Goal: Transaction & Acquisition: Obtain resource

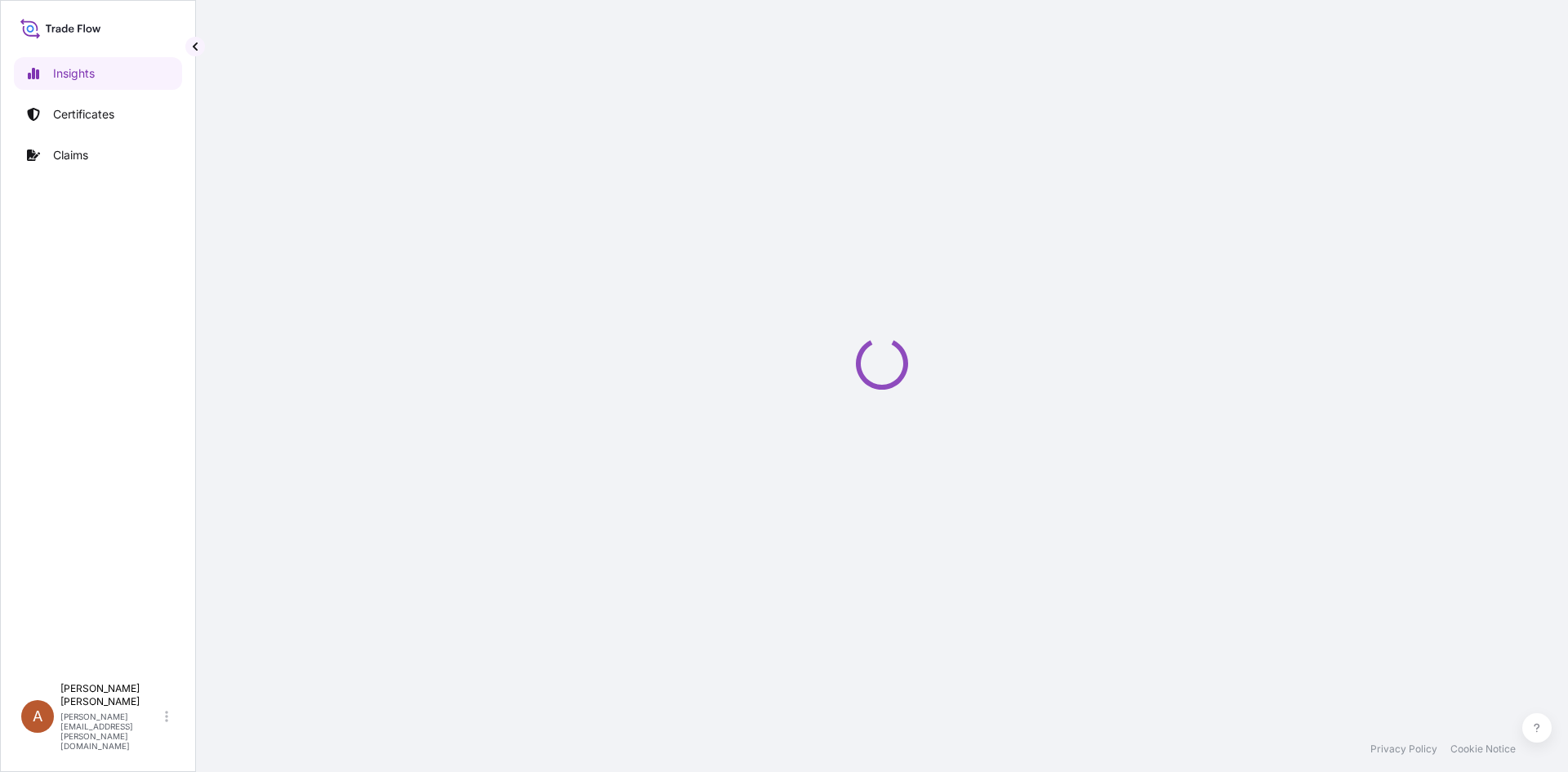
select select "2025"
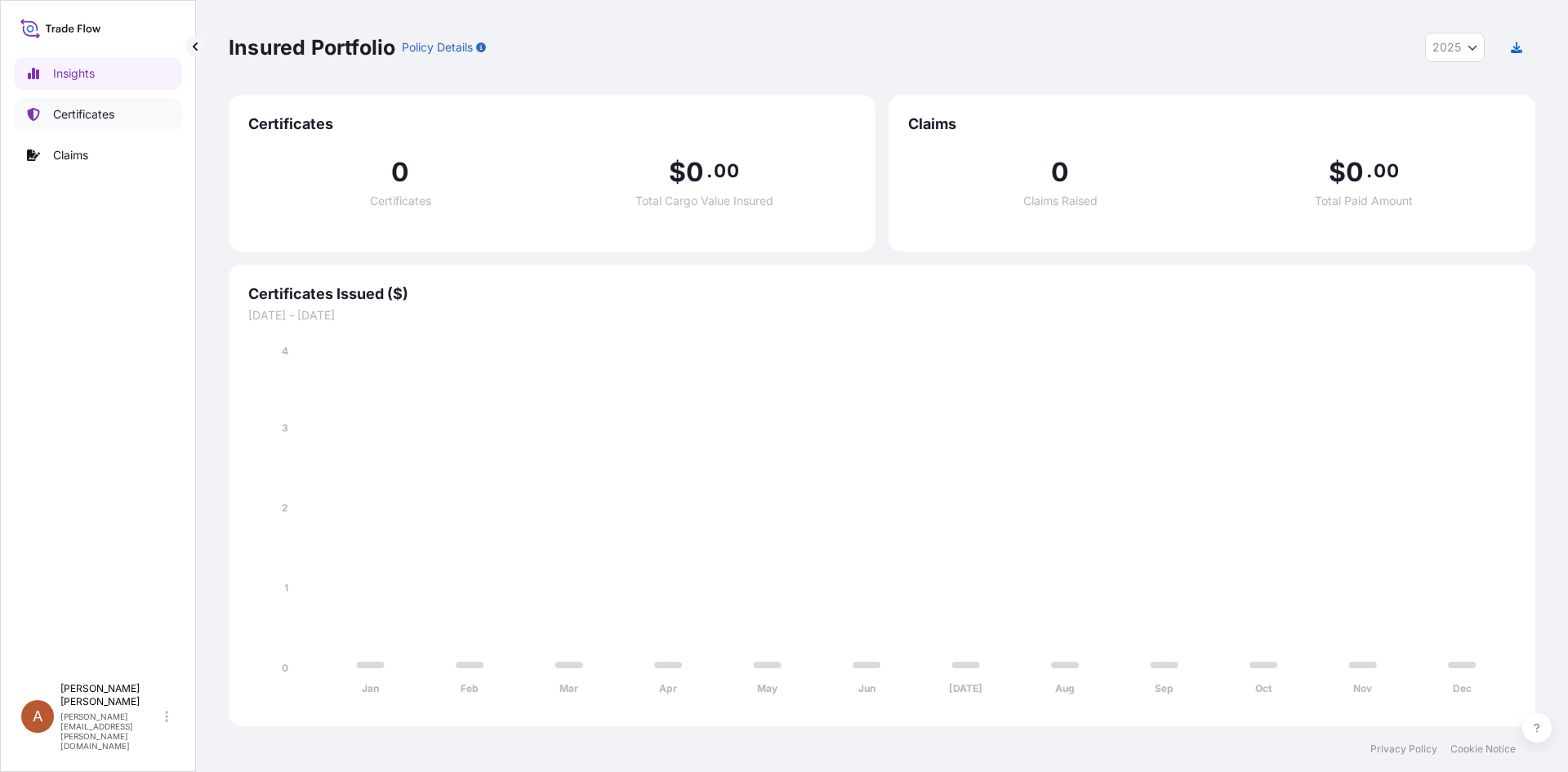
click at [77, 117] on p "Certificates" at bounding box center [84, 114] width 61 height 17
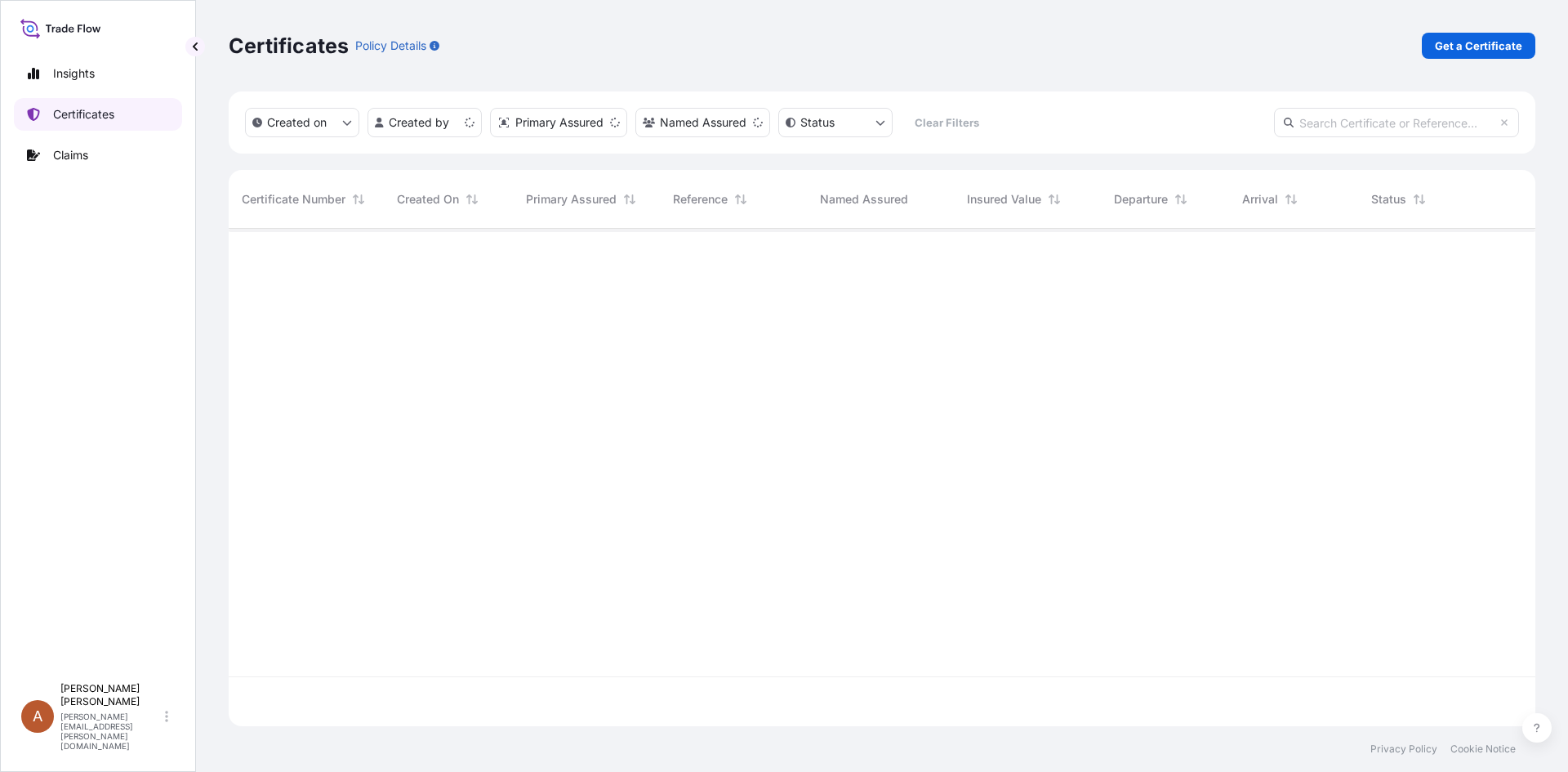
scroll to position [494, 1295]
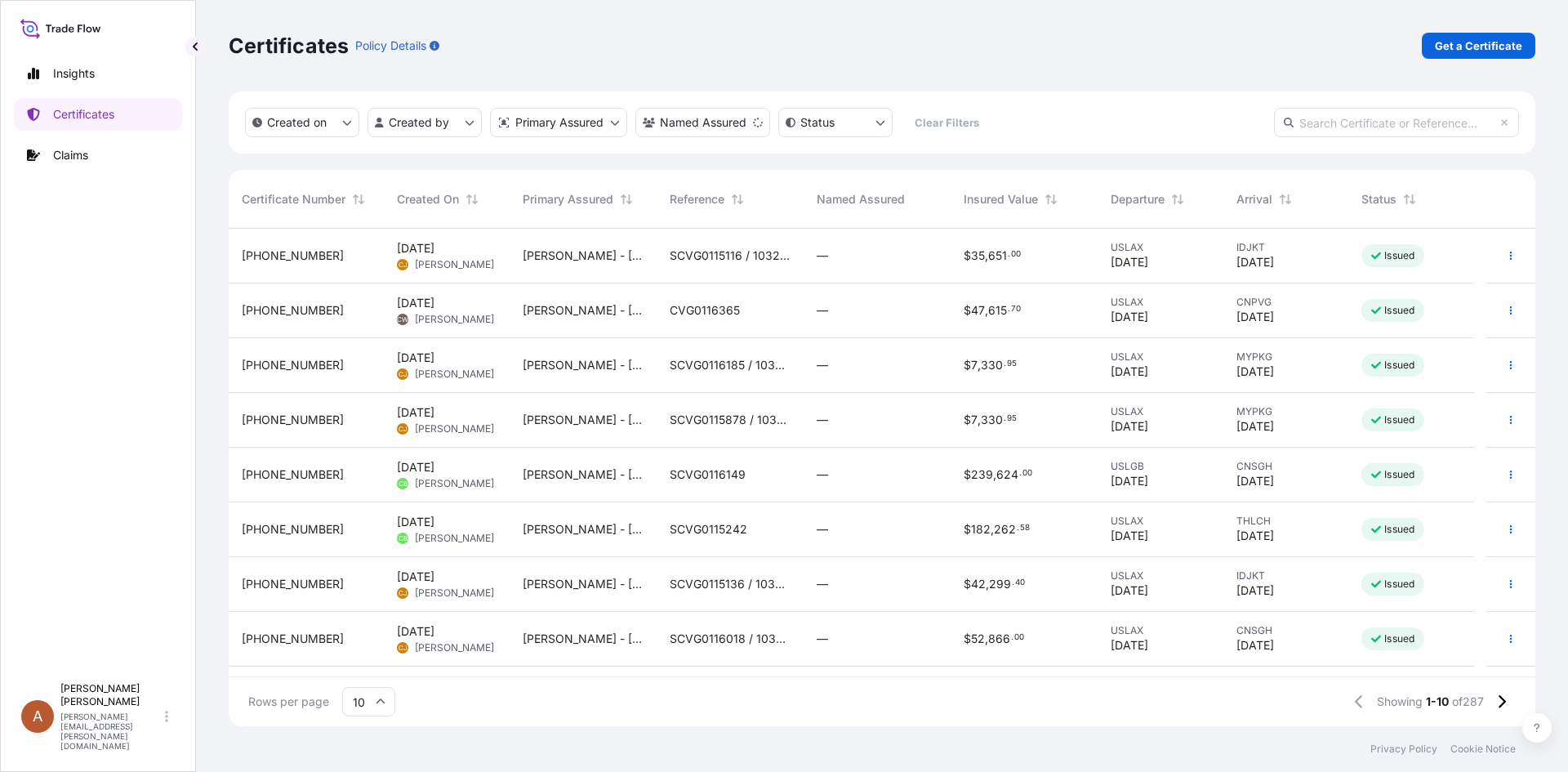
click at [1452, 32] on div "Certificates Policy Details Get a Certificate" at bounding box center [882, 46] width 1307 height 91
click at [1454, 46] on p "Get a Certificate" at bounding box center [1479, 46] width 87 height 17
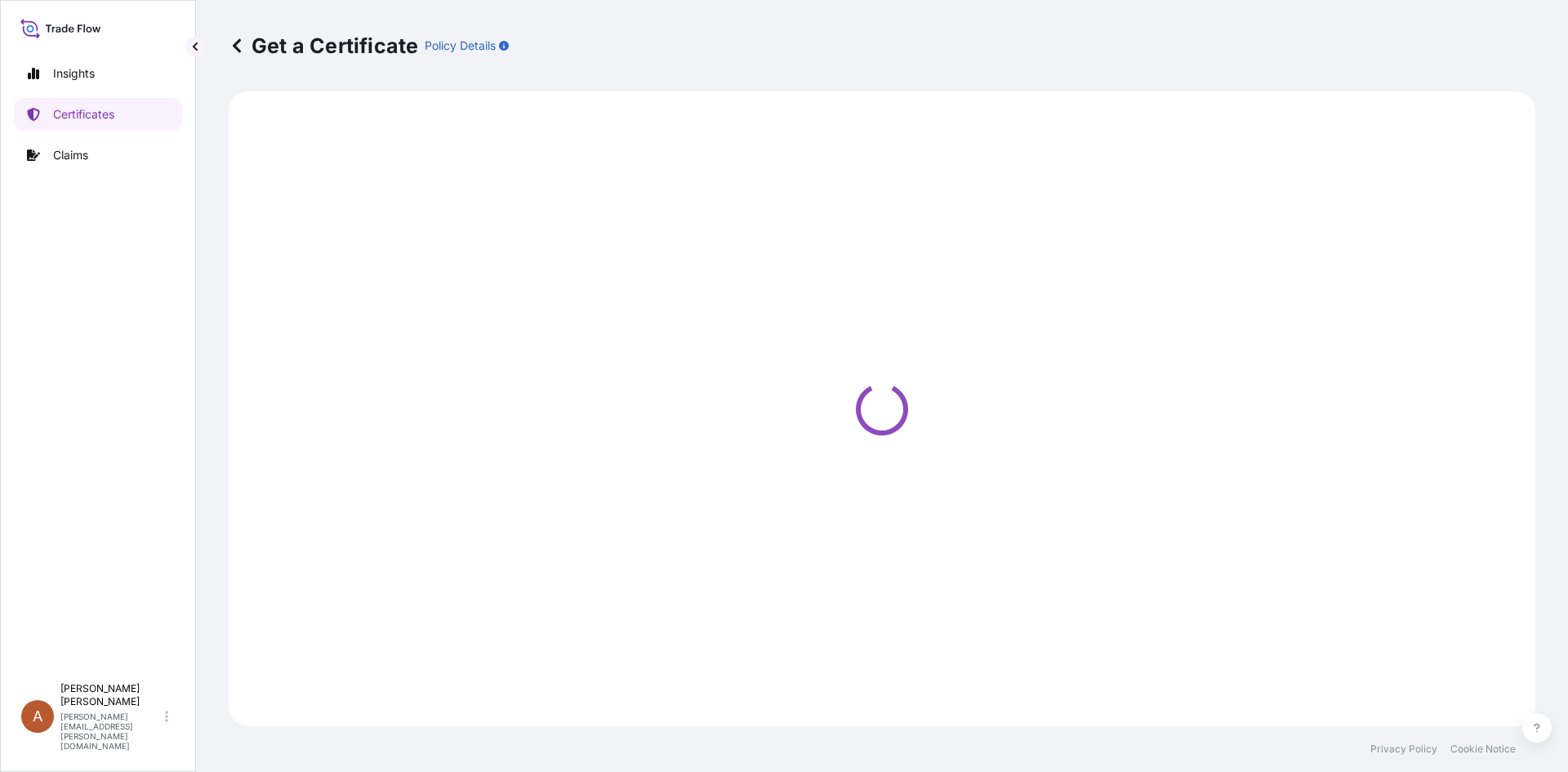
select select "Sea"
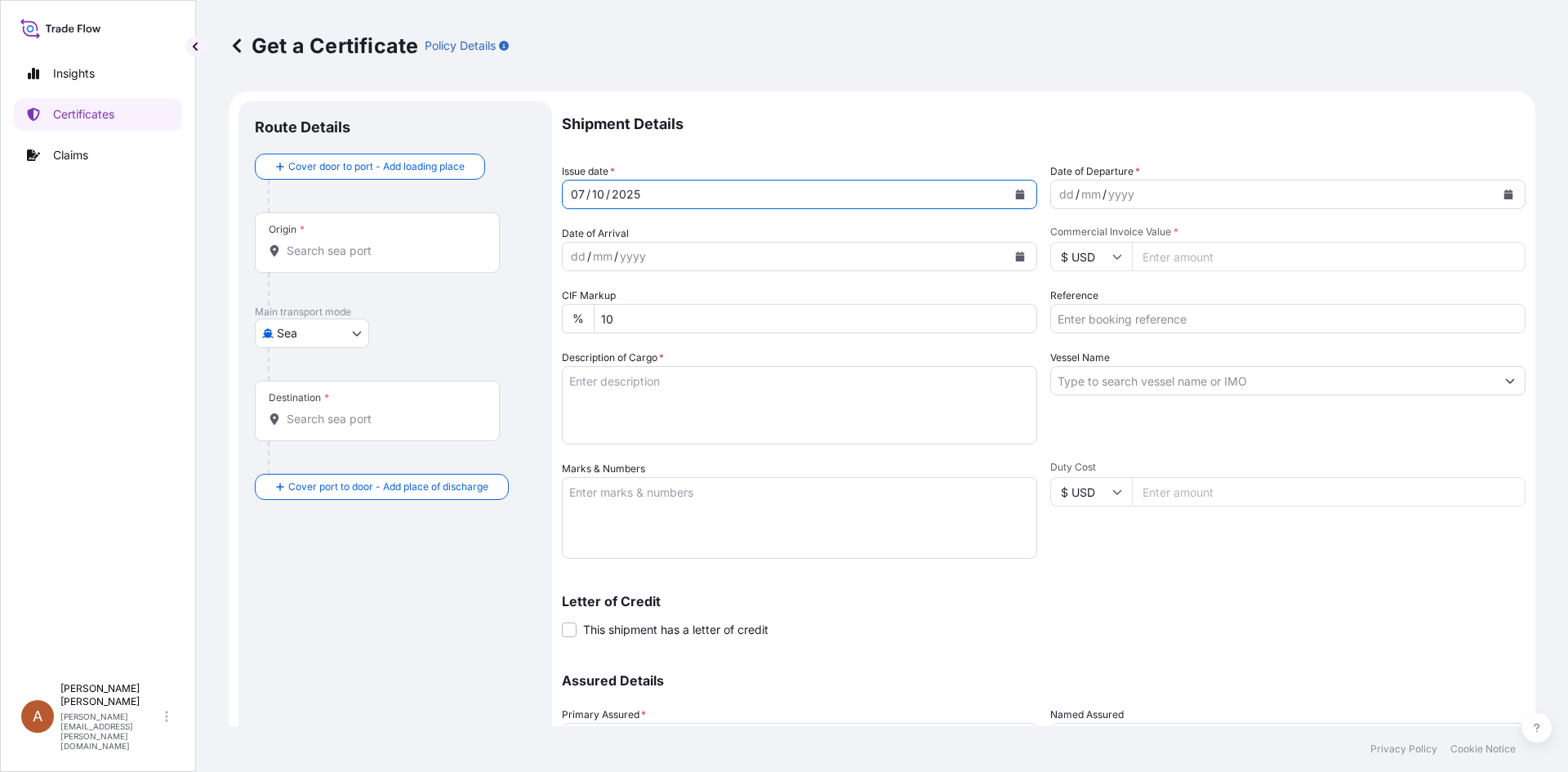
click at [663, 198] on div "[DATE]" at bounding box center [785, 194] width 445 height 30
click at [1008, 192] on button "Calendar" at bounding box center [1020, 194] width 26 height 26
click at [1081, 191] on div "mm" at bounding box center [1091, 193] width 23 height 20
click at [1501, 192] on button "Calendar" at bounding box center [1508, 194] width 26 height 26
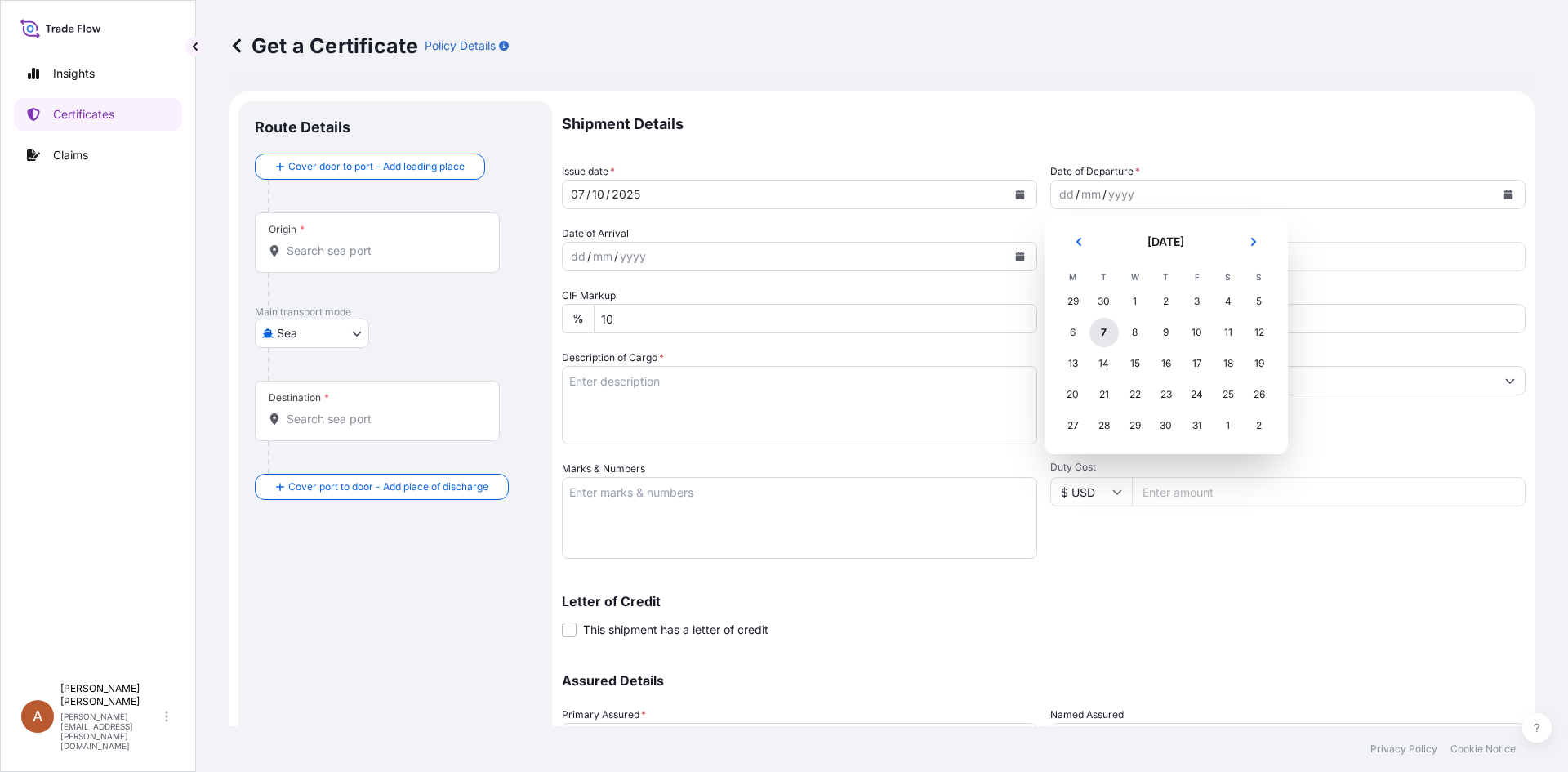
click at [1107, 332] on div "7" at bounding box center [1105, 333] width 30 height 30
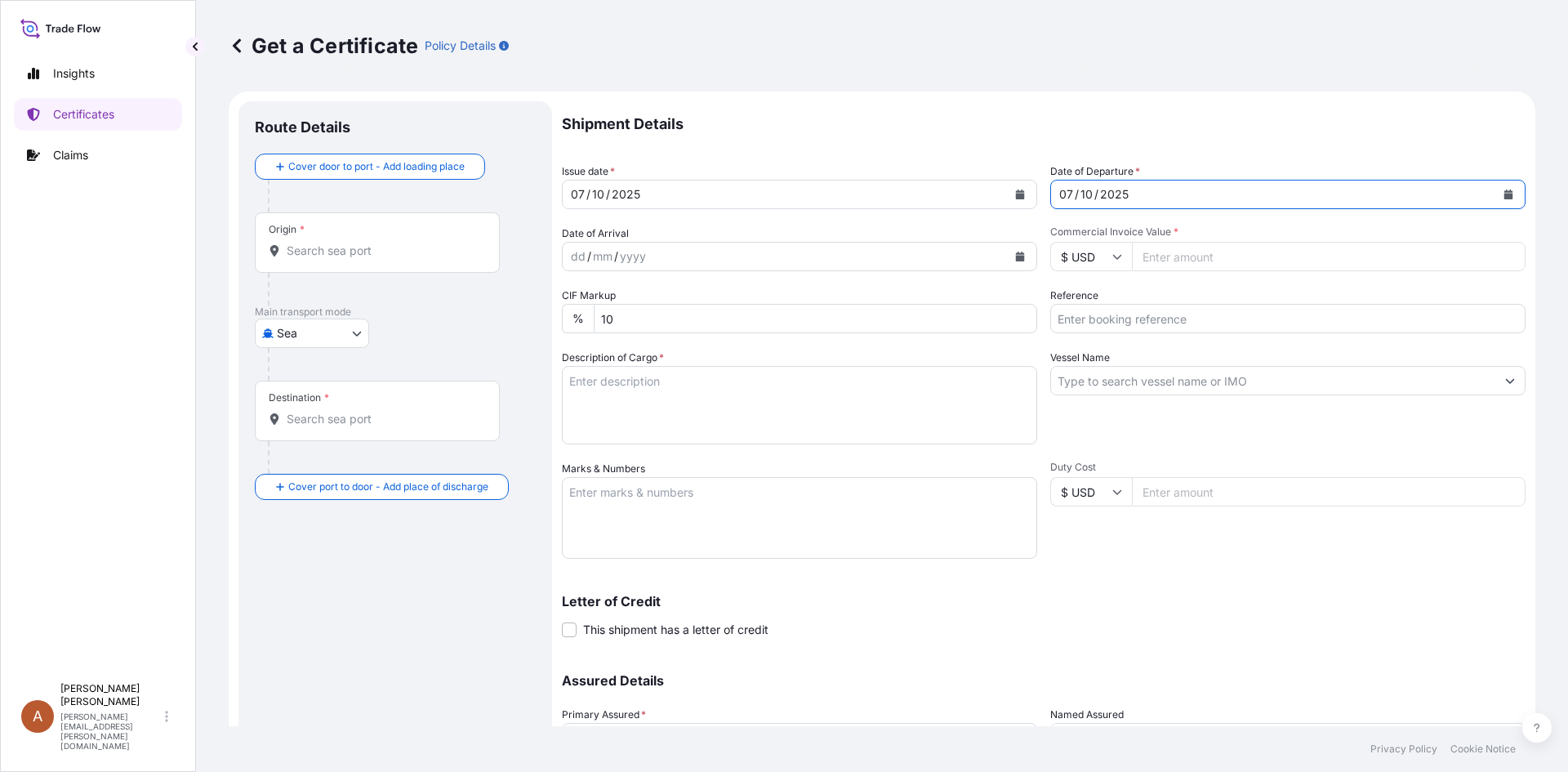
click at [748, 267] on div "dd / mm / yyyy" at bounding box center [785, 257] width 445 height 30
click at [1176, 259] on input "Commercial Invoice Value *" at bounding box center [1328, 257] width 393 height 30
click at [1132, 260] on input "Commercial Invoice Value *" at bounding box center [1328, 257] width 393 height 30
type input "236824.00"
type input "1034187"
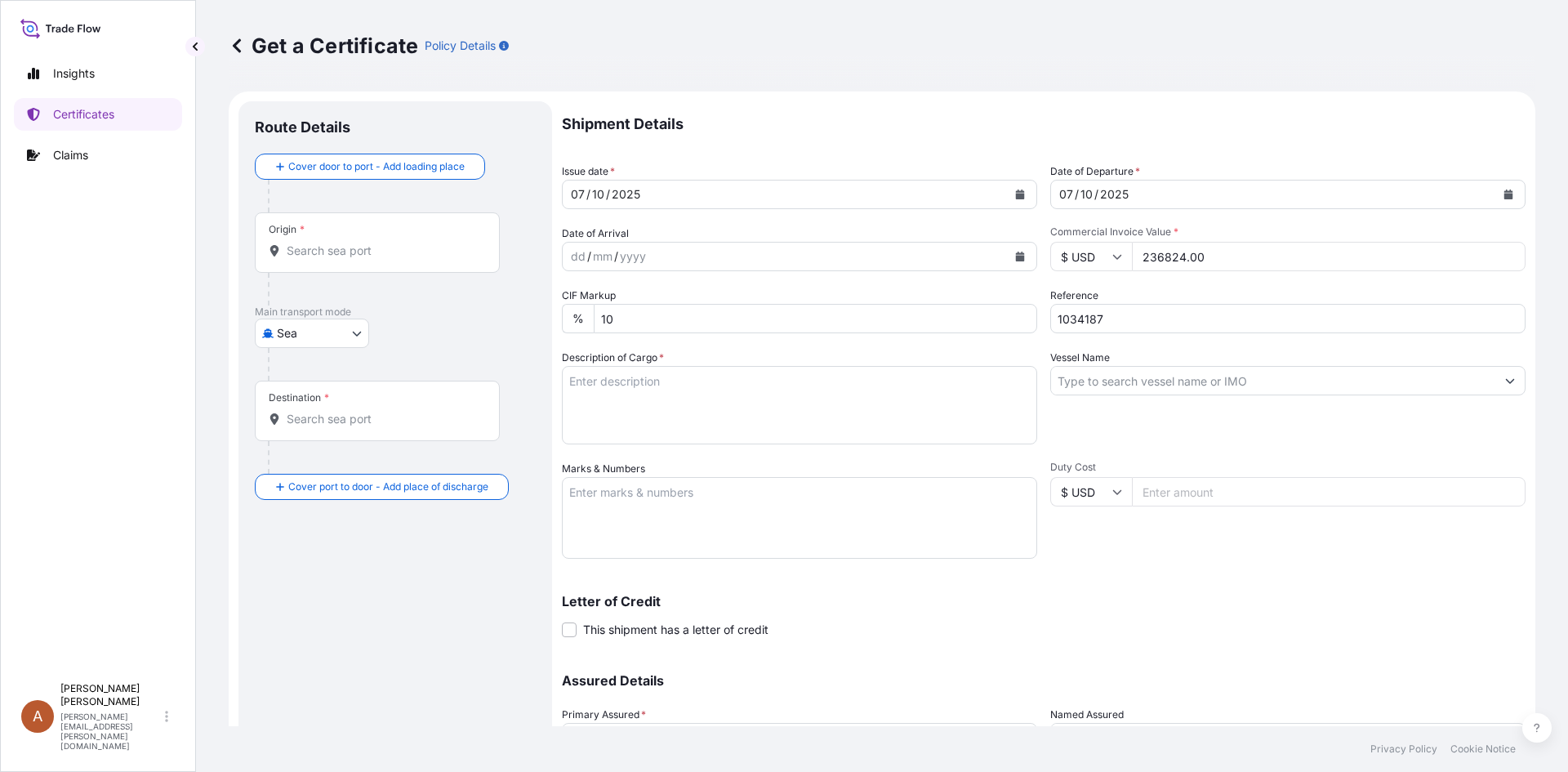
click at [594, 403] on textarea "Description of Cargo *" at bounding box center [799, 405] width 475 height 78
paste textarea "KELCOGEL APB,20KG,BAG"
type textarea "KELCOGEL APB,20KG,BAG"
click at [1126, 389] on input "Vessel Name" at bounding box center [1273, 380] width 445 height 30
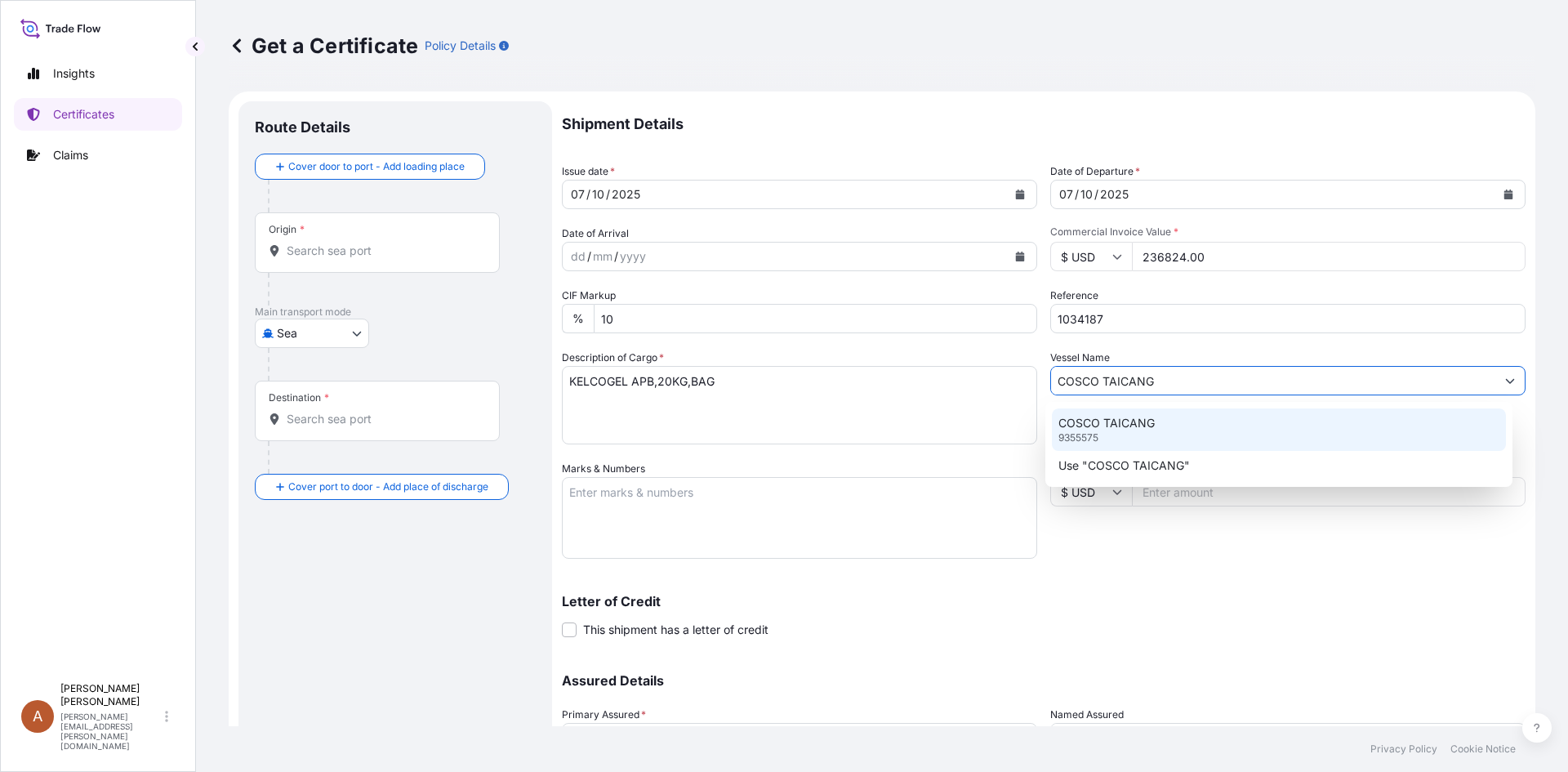
click at [1116, 416] on p "COSCO TAICANG" at bounding box center [1107, 423] width 97 height 17
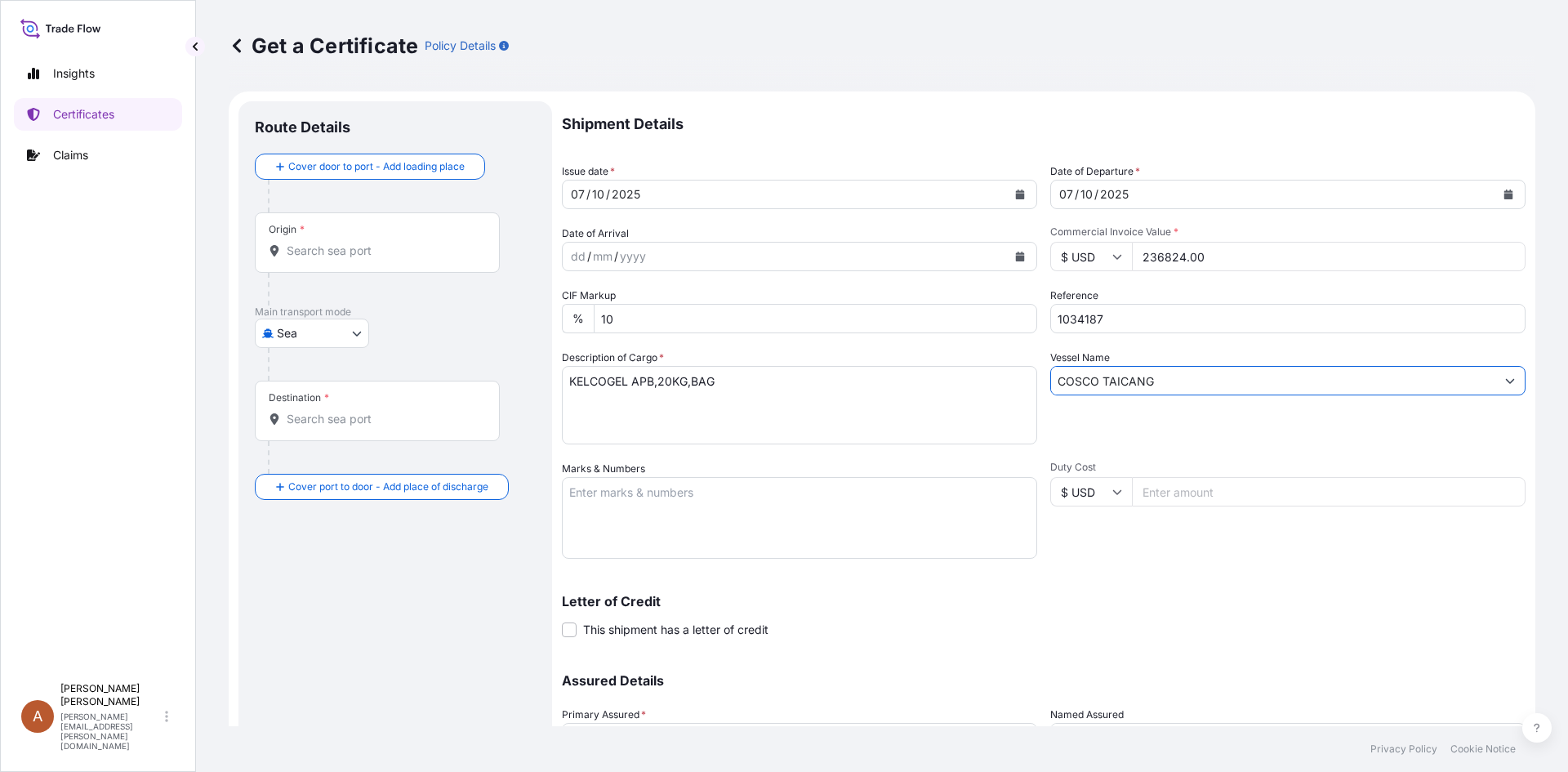
type input "COSCO TAICANG"
click at [836, 509] on textarea "Marks & Numbers" at bounding box center [799, 518] width 475 height 82
click at [676, 511] on textarea "Marks & Numbers" at bounding box center [799, 518] width 475 height 82
paste textarea "ASIA CHEMICAL CORPORATION ACC-25080072 Haiphong"
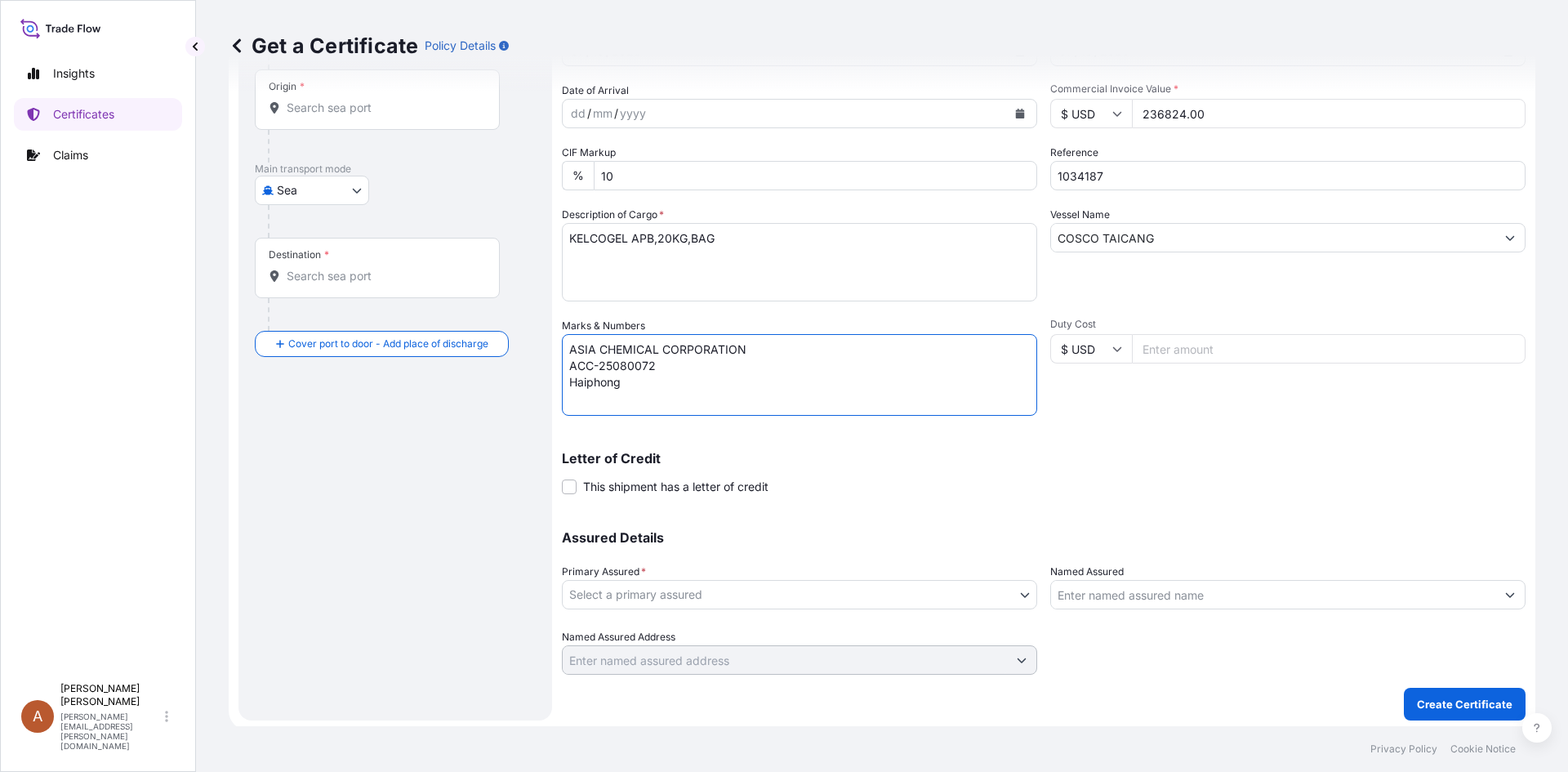
scroll to position [147, 0]
type textarea "ASIA CHEMICAL CORPORATION ACC-25080072 Haiphong"
click at [805, 603] on body "Insights Certificates Claims A Alicia Pye-miller [EMAIL_ADDRESS][PERSON_NAME][D…" at bounding box center [784, 386] width 1568 height 772
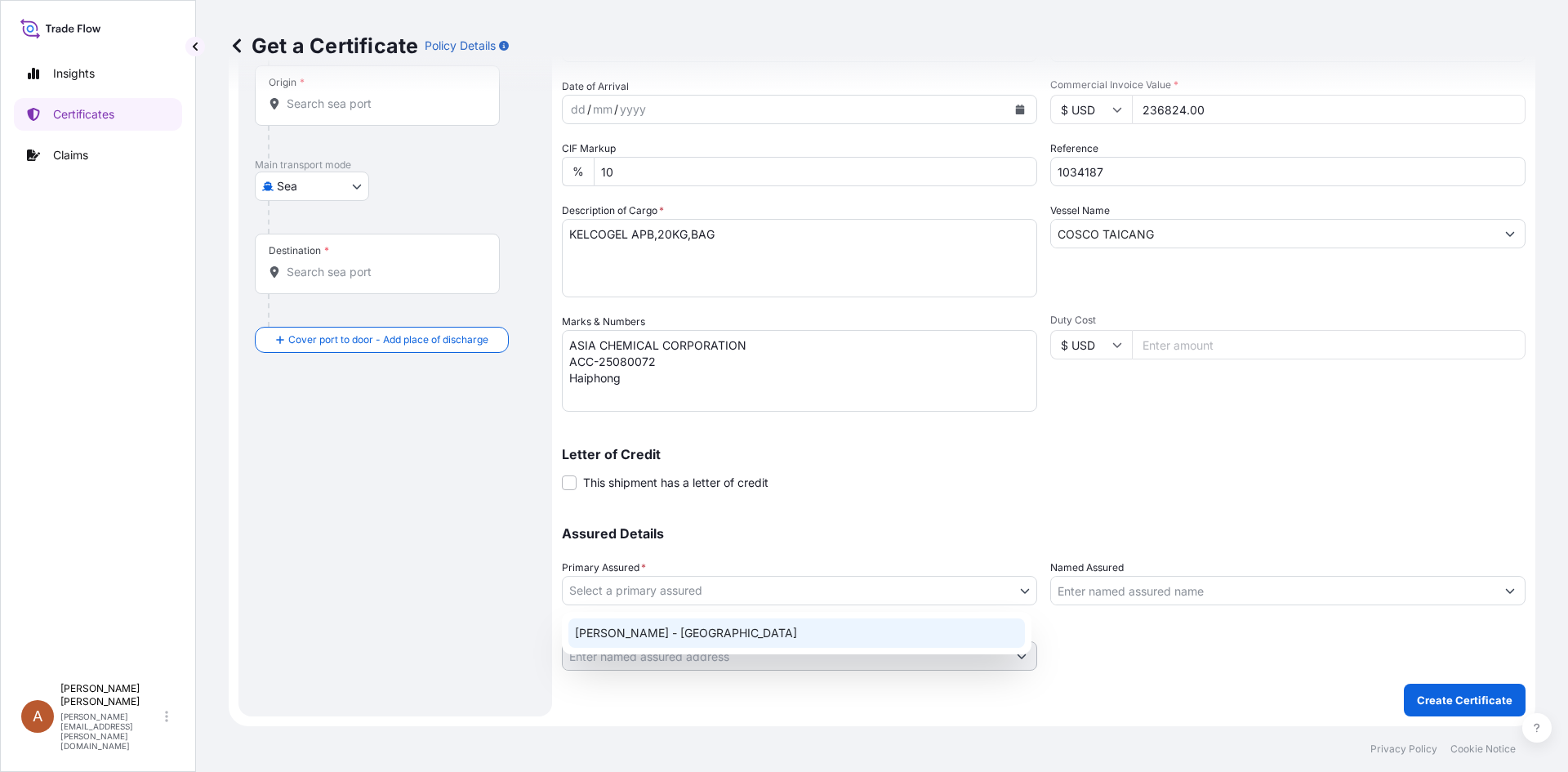
click at [802, 627] on div "[PERSON_NAME] - [GEOGRAPHIC_DATA]" at bounding box center [796, 633] width 457 height 30
select select "31650"
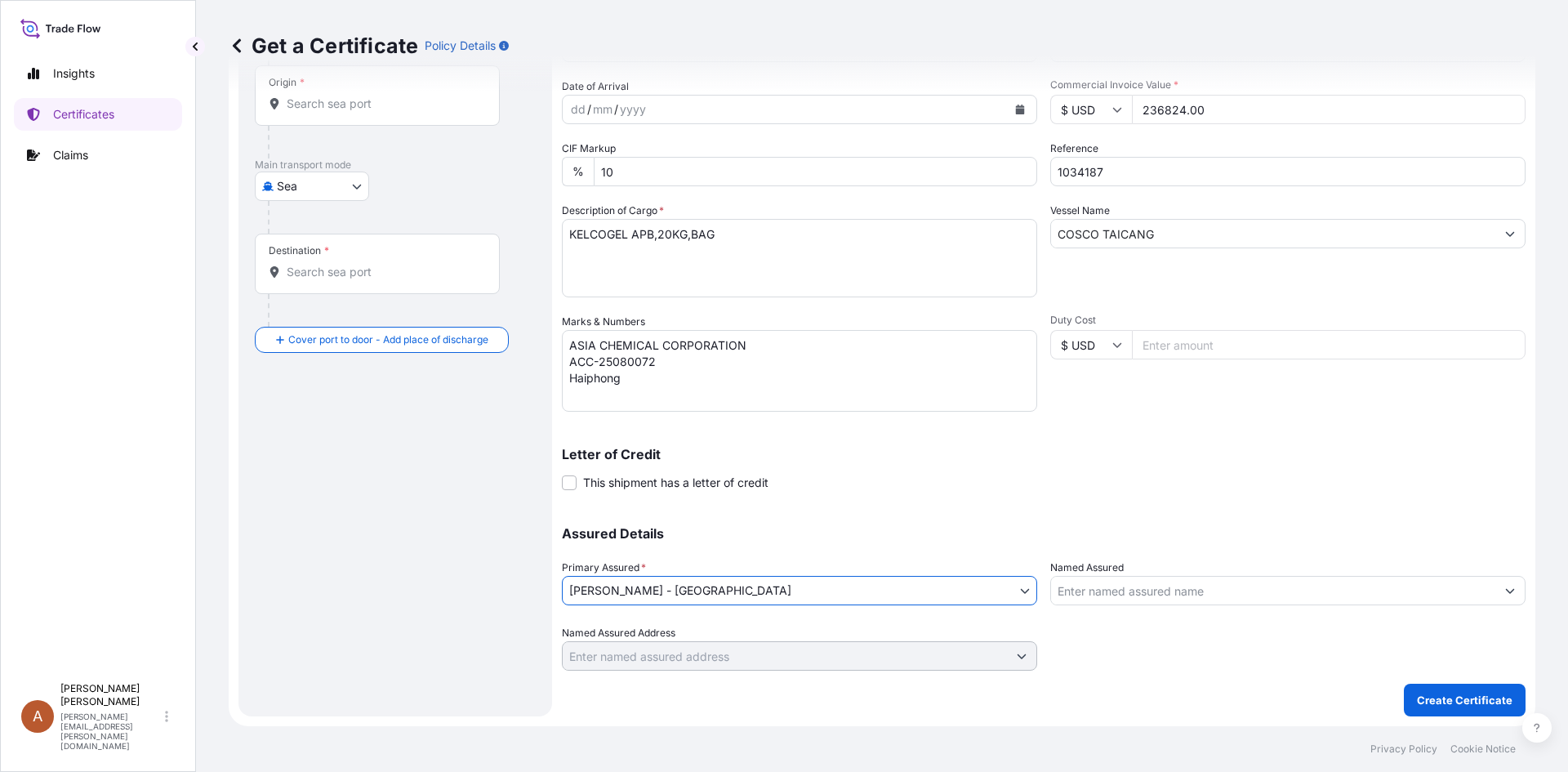
click at [1179, 593] on input "Named Assured" at bounding box center [1273, 591] width 445 height 30
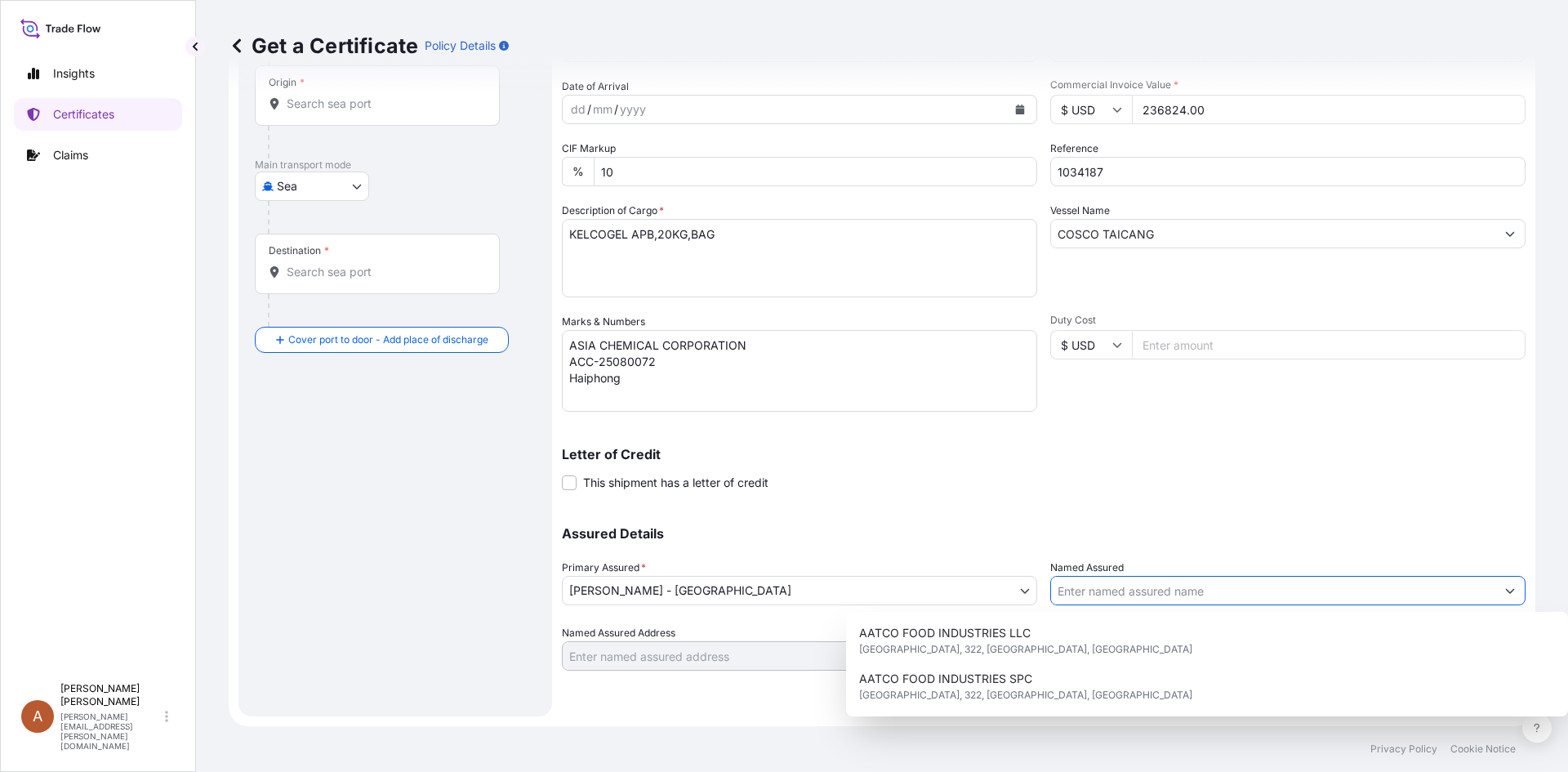
click at [1179, 593] on input "Named Assured" at bounding box center [1273, 591] width 445 height 30
click at [1183, 528] on p "Assured Details" at bounding box center [1043, 533] width 963 height 13
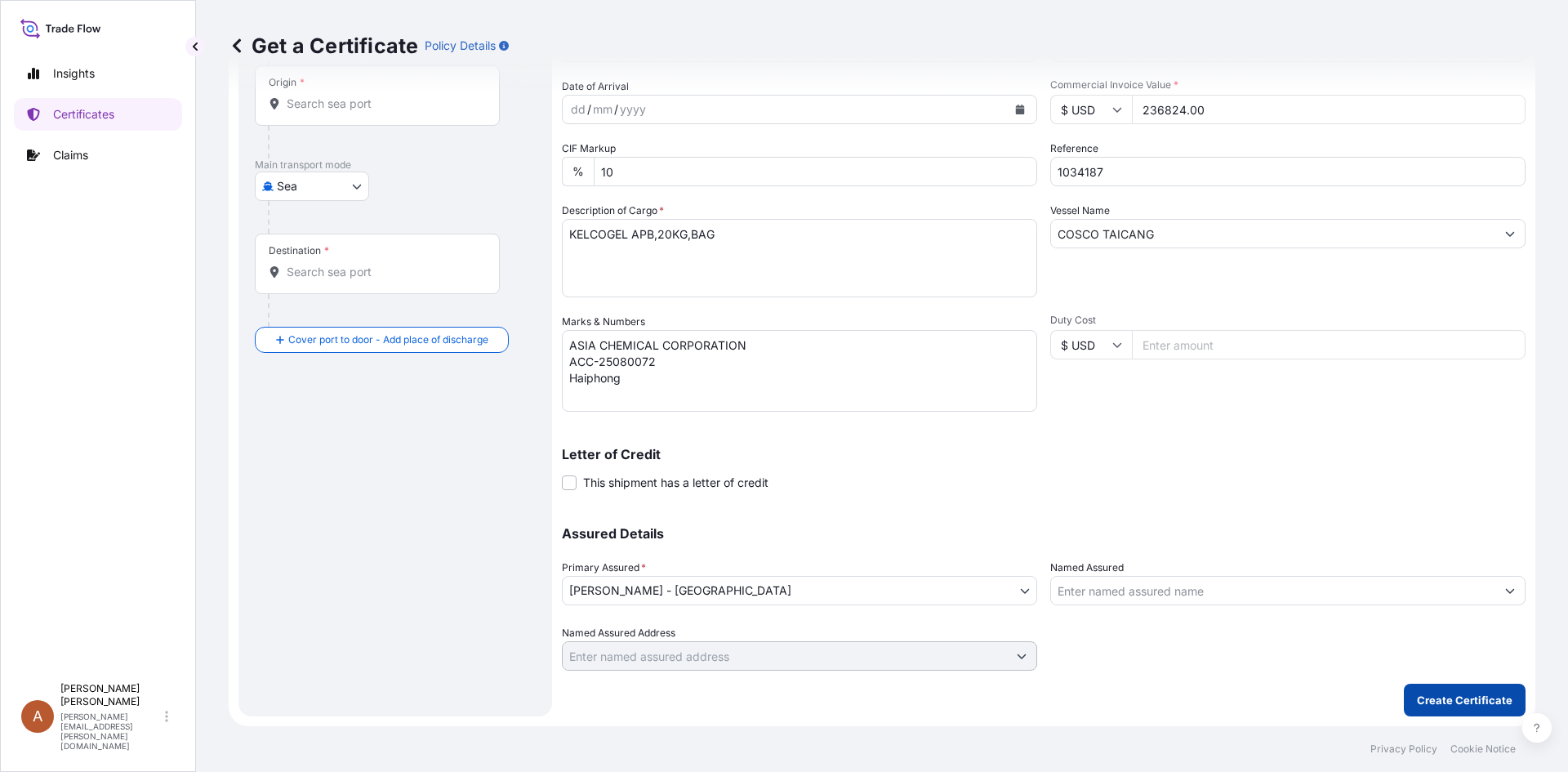
click at [1457, 694] on p "Create Certificate" at bounding box center [1465, 700] width 96 height 17
click at [309, 113] on div "Origin *" at bounding box center [377, 95] width 245 height 60
click at [309, 112] on input "Origin * Please select an origin" at bounding box center [382, 104] width 193 height 17
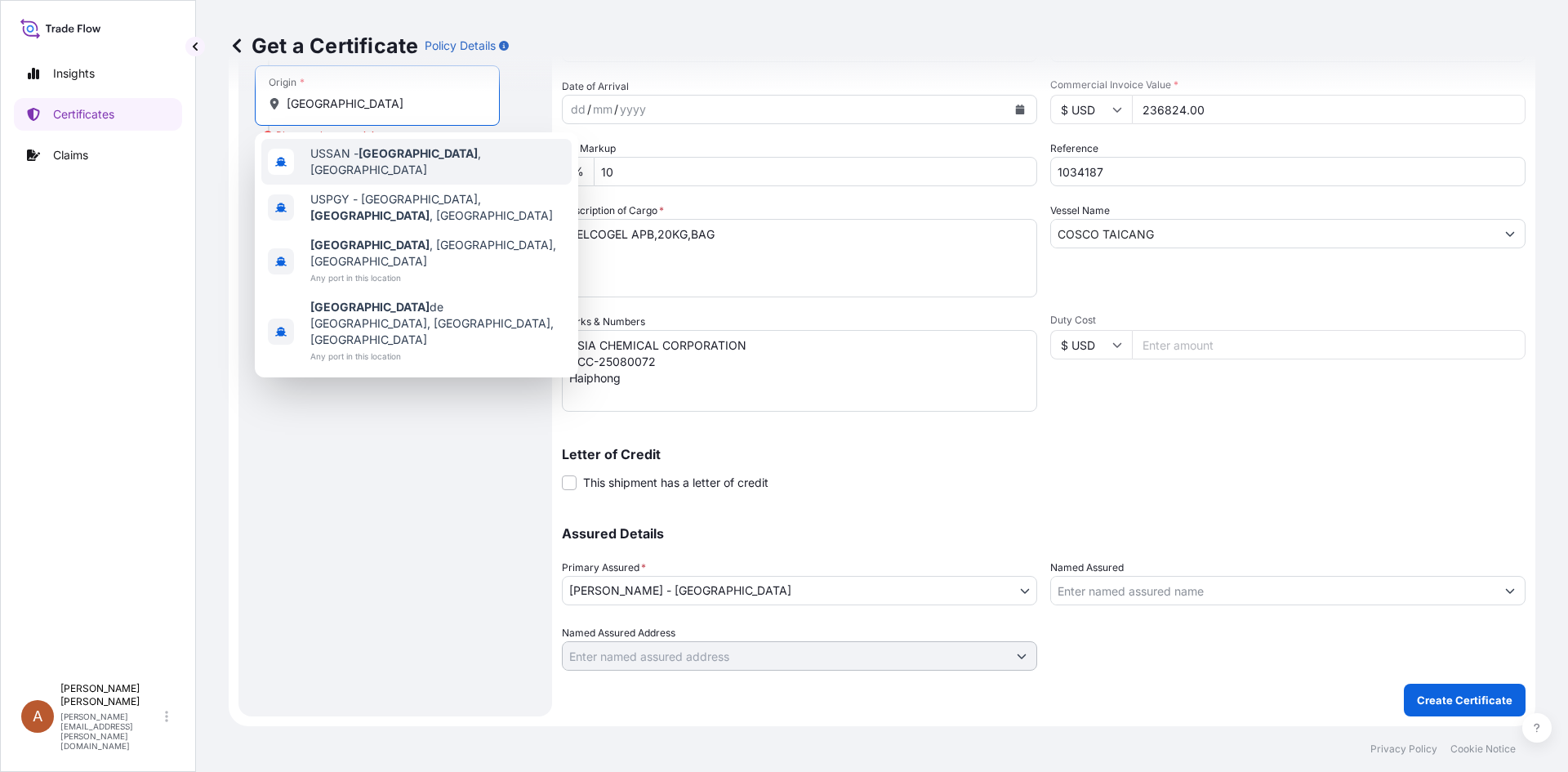
click at [342, 156] on span "USSAN - [GEOGRAPHIC_DATA] , [GEOGRAPHIC_DATA]" at bounding box center [438, 161] width 255 height 33
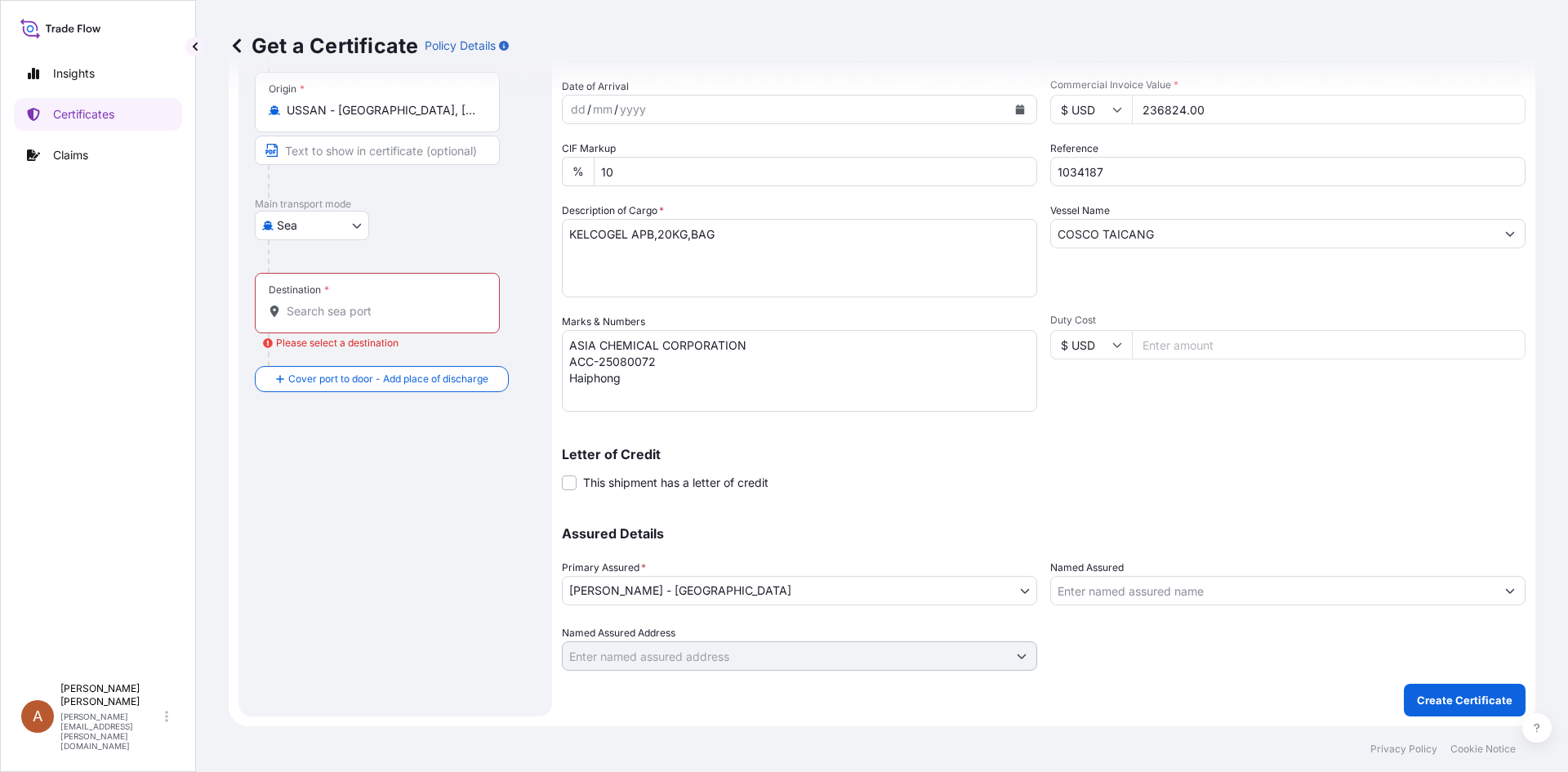
click at [312, 284] on div "Destination *" at bounding box center [299, 290] width 60 height 13
click at [312, 303] on input "Destination * Please select a destination" at bounding box center [382, 312] width 193 height 17
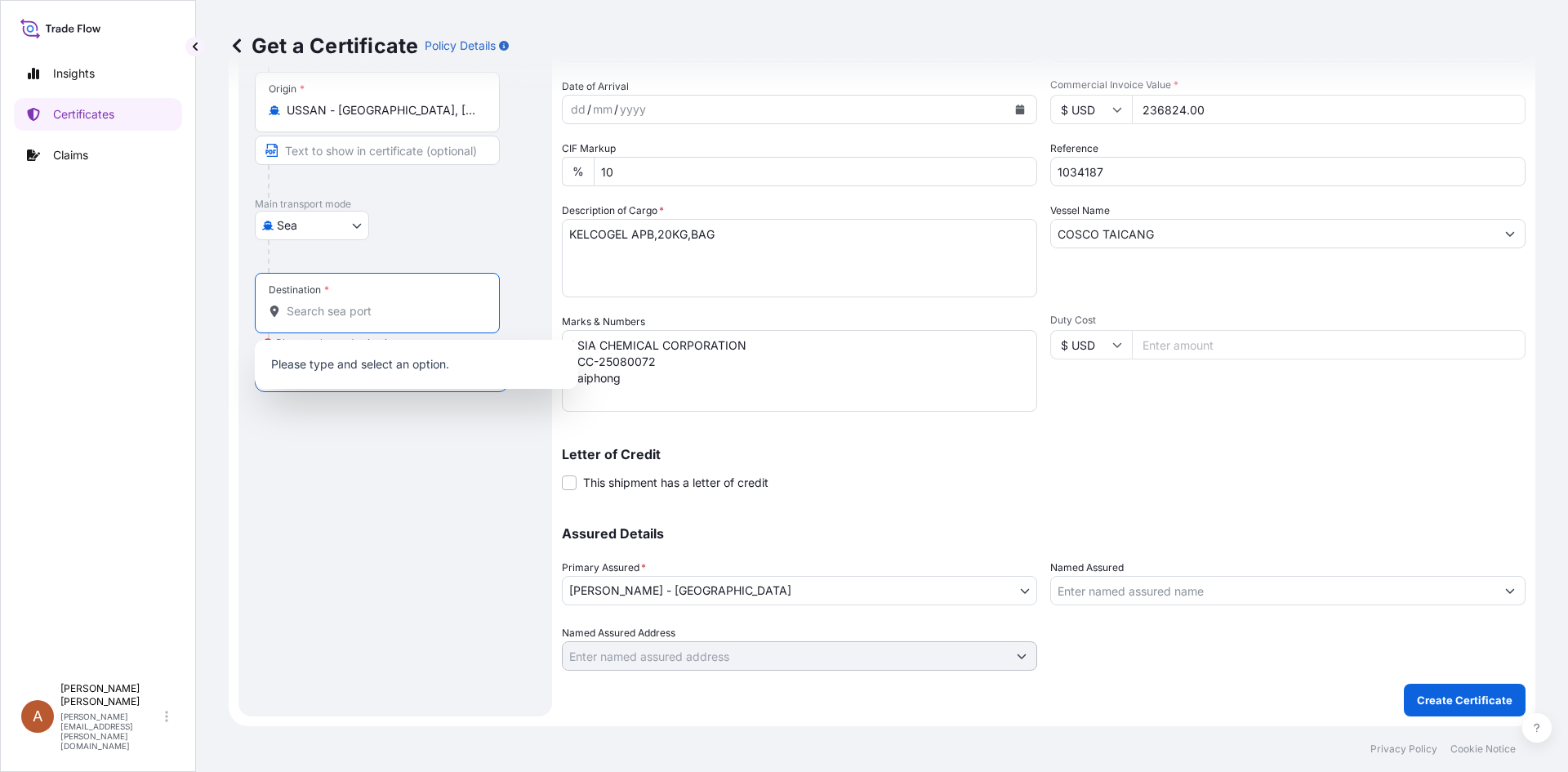
click at [351, 101] on div "Origin * USSAN - [GEOGRAPHIC_DATA], [GEOGRAPHIC_DATA]" at bounding box center [377, 101] width 245 height 60
click at [351, 102] on input "USSAN - [GEOGRAPHIC_DATA], [GEOGRAPHIC_DATA]" at bounding box center [382, 111] width 193 height 17
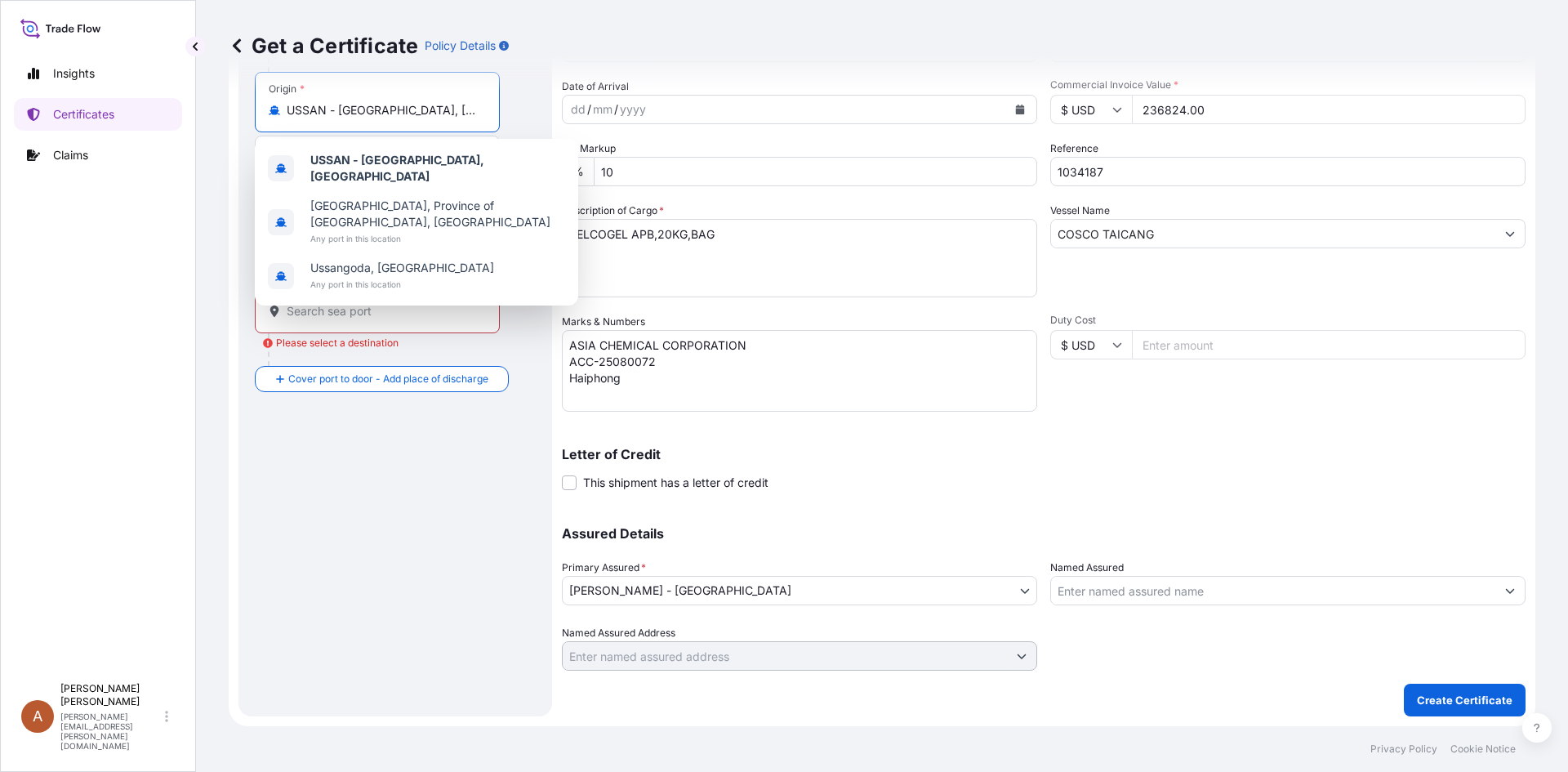
drag, startPoint x: 472, startPoint y: 113, endPoint x: 265, endPoint y: 116, distance: 207.0
click at [265, 116] on div "Origin * USSAN - [GEOGRAPHIC_DATA], [GEOGRAPHIC_DATA]" at bounding box center [377, 101] width 245 height 60
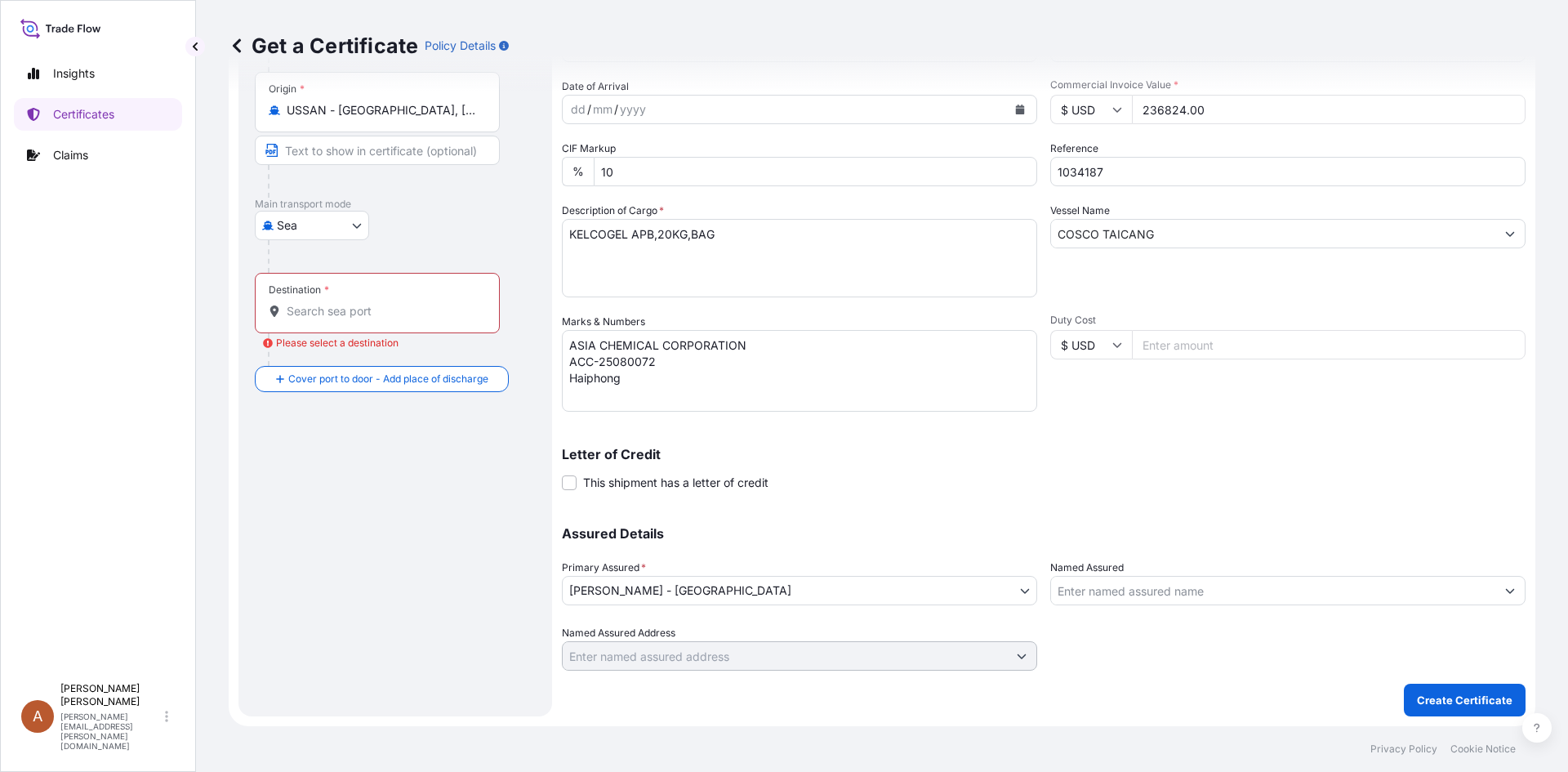
click at [367, 121] on div "Origin * USSAN - [GEOGRAPHIC_DATA], [GEOGRAPHIC_DATA]" at bounding box center [377, 101] width 245 height 60
click at [367, 118] on input "USSAN - [GEOGRAPHIC_DATA], [GEOGRAPHIC_DATA]" at bounding box center [382, 111] width 193 height 17
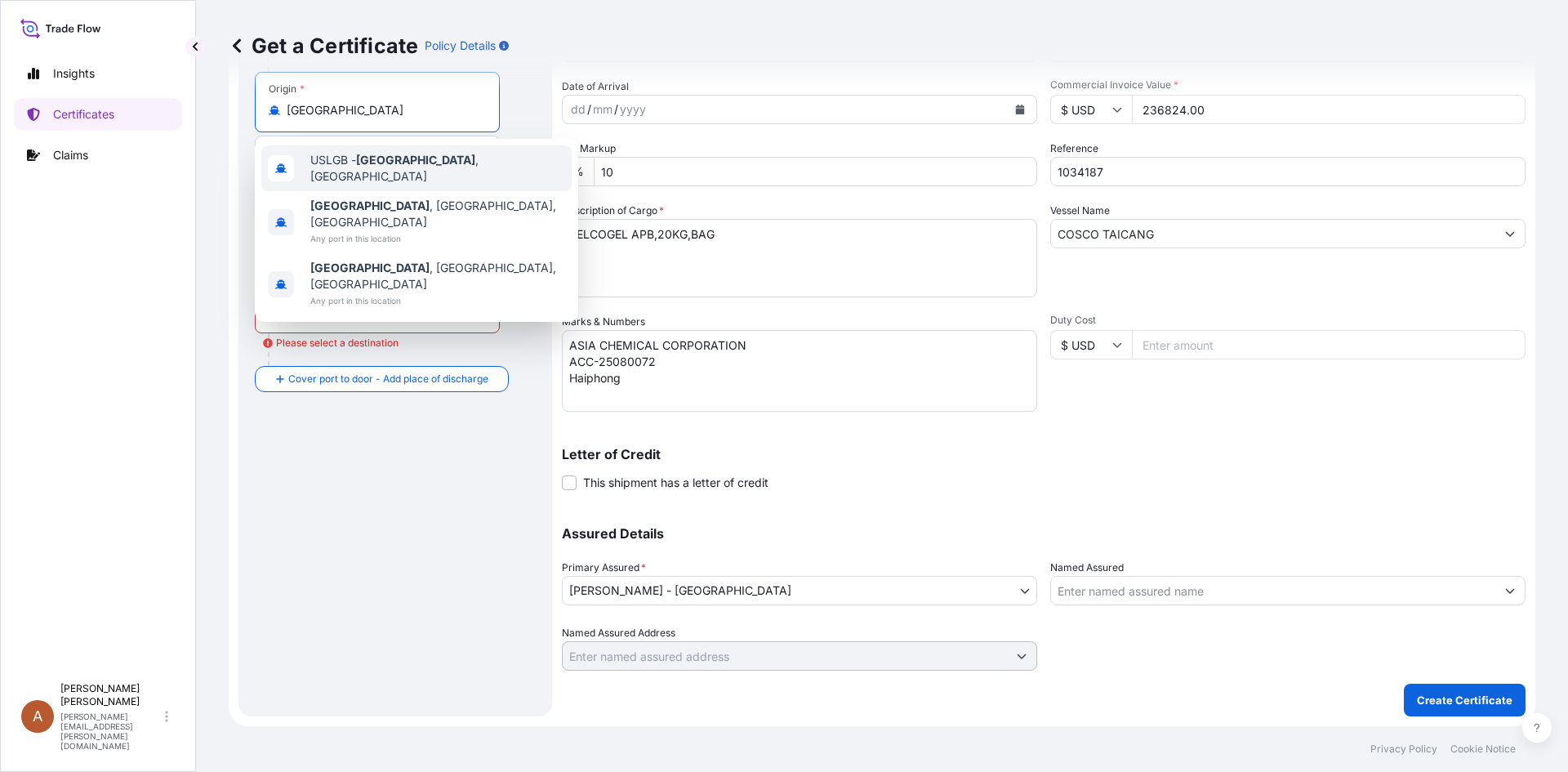
click at [359, 165] on span "USLGB - [GEOGRAPHIC_DATA] , [GEOGRAPHIC_DATA]" at bounding box center [438, 167] width 255 height 33
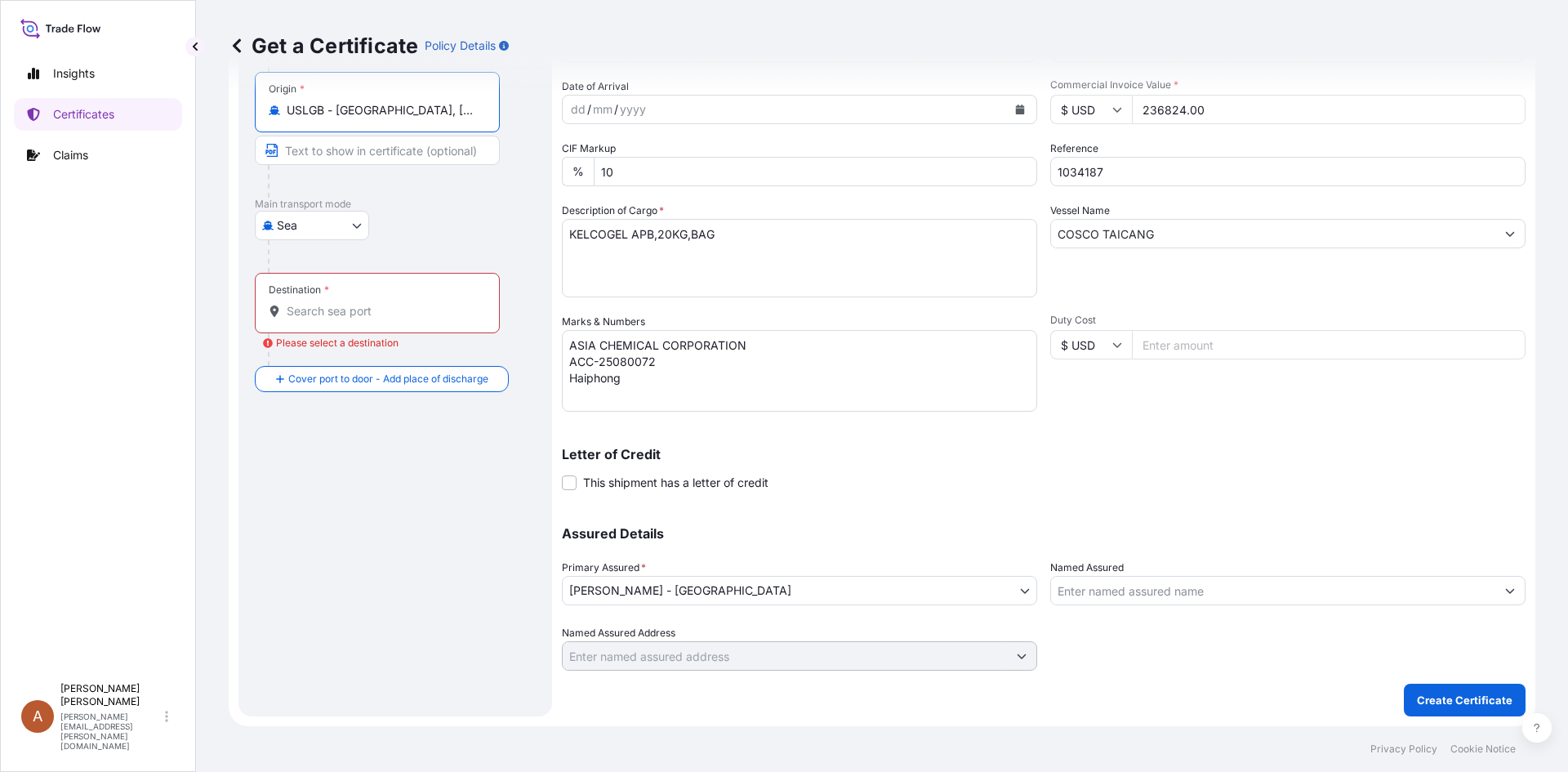
type input "USLGB - [GEOGRAPHIC_DATA], [GEOGRAPHIC_DATA]"
click at [352, 310] on input "Destination * Please select a destination" at bounding box center [382, 312] width 193 height 17
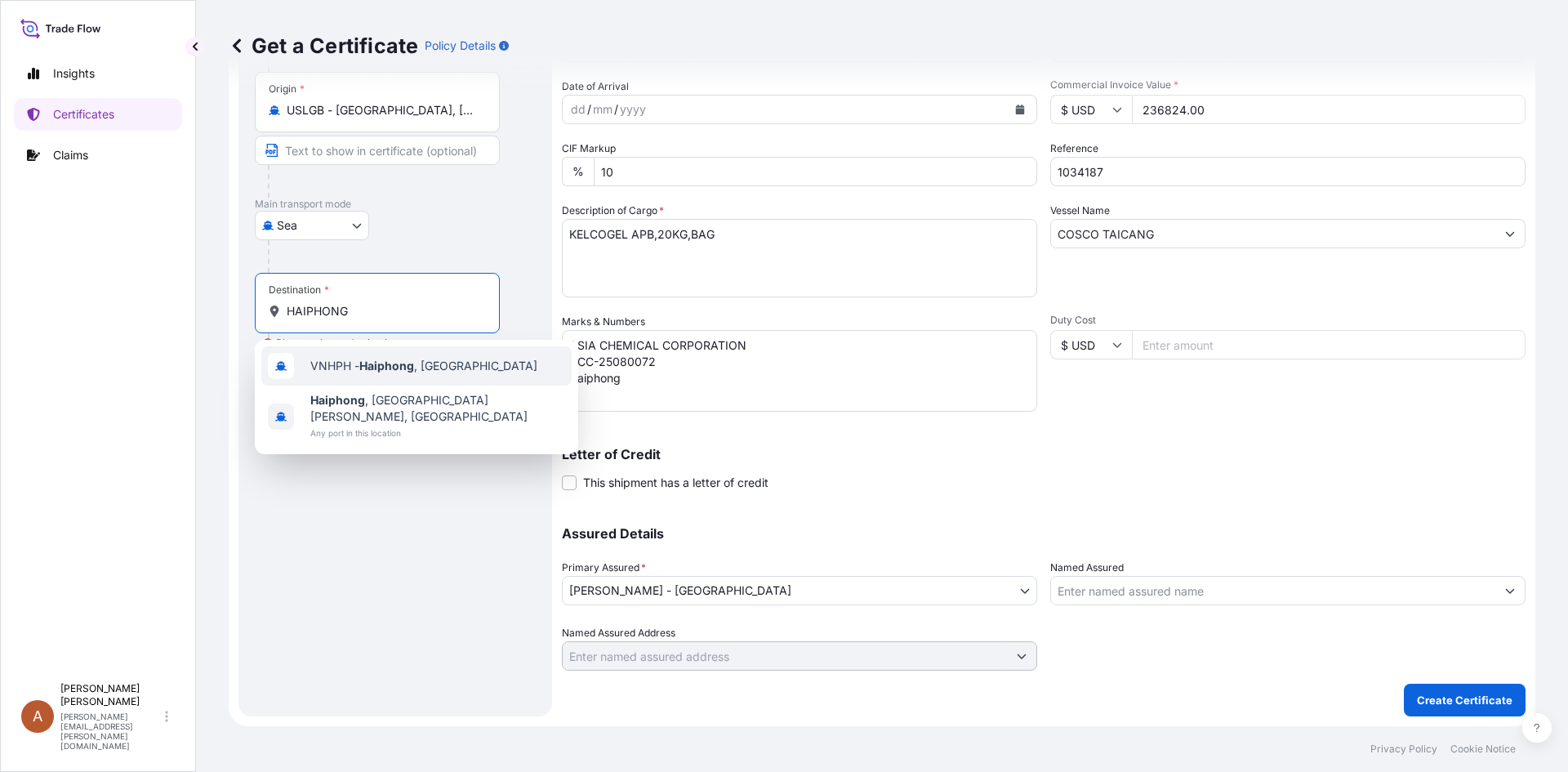
click at [362, 356] on div "VNHPH - Haiphong , [GEOGRAPHIC_DATA]" at bounding box center [417, 366] width 311 height 39
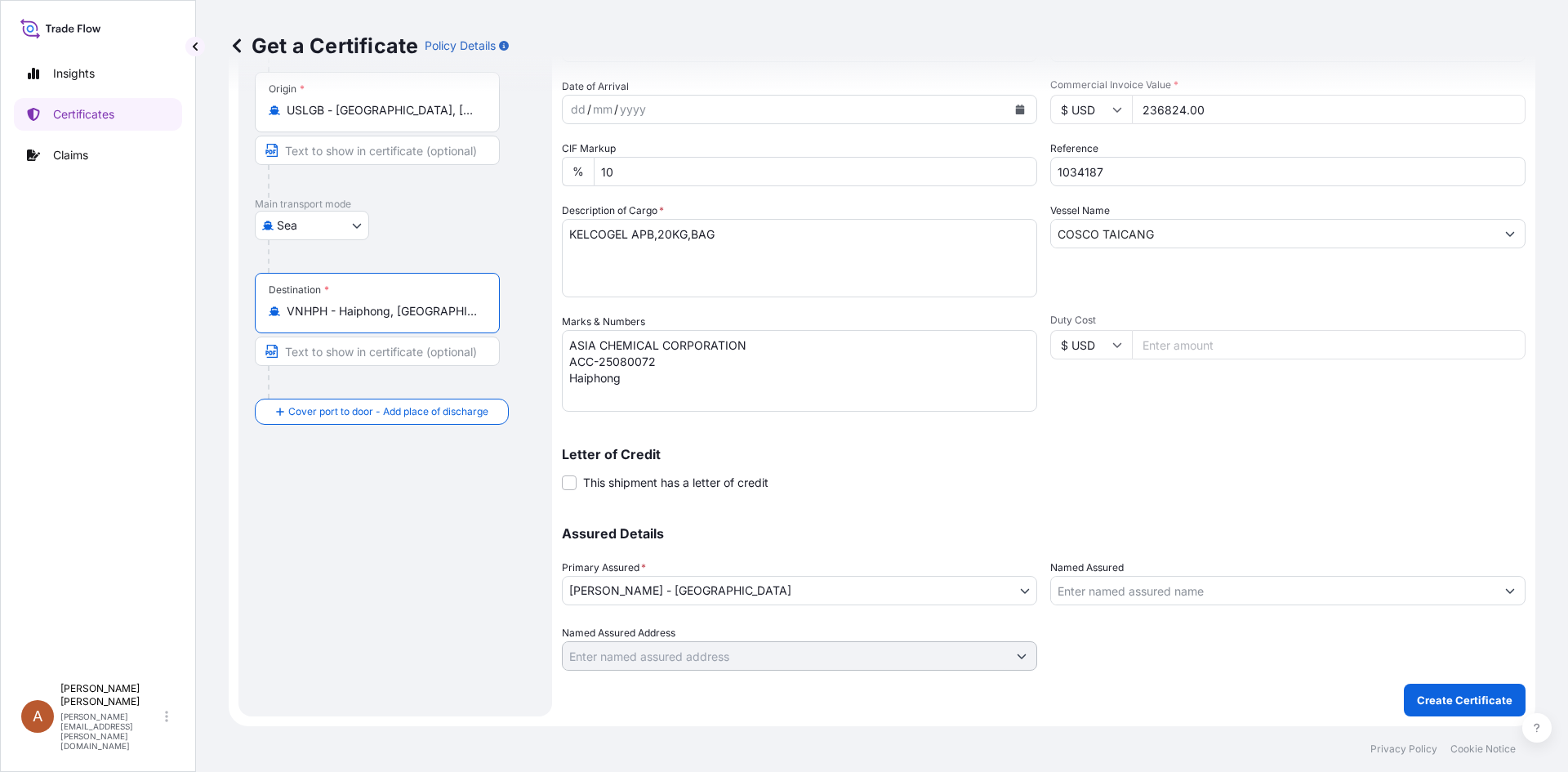
type input "VNHPH - Haiphong, [GEOGRAPHIC_DATA]"
click at [1430, 708] on p "Create Certificate" at bounding box center [1465, 700] width 96 height 17
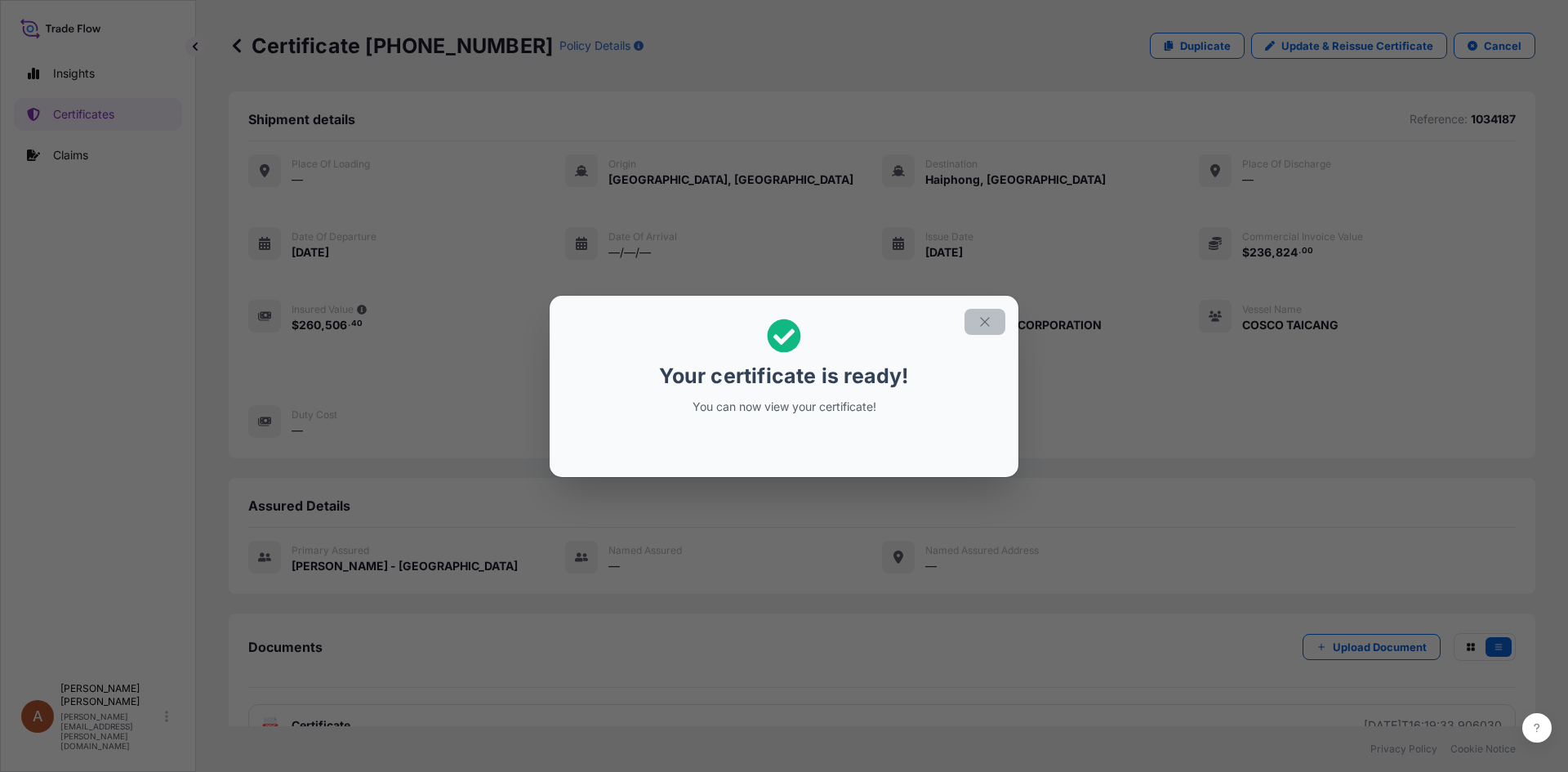
click at [995, 318] on button "button" at bounding box center [985, 322] width 41 height 26
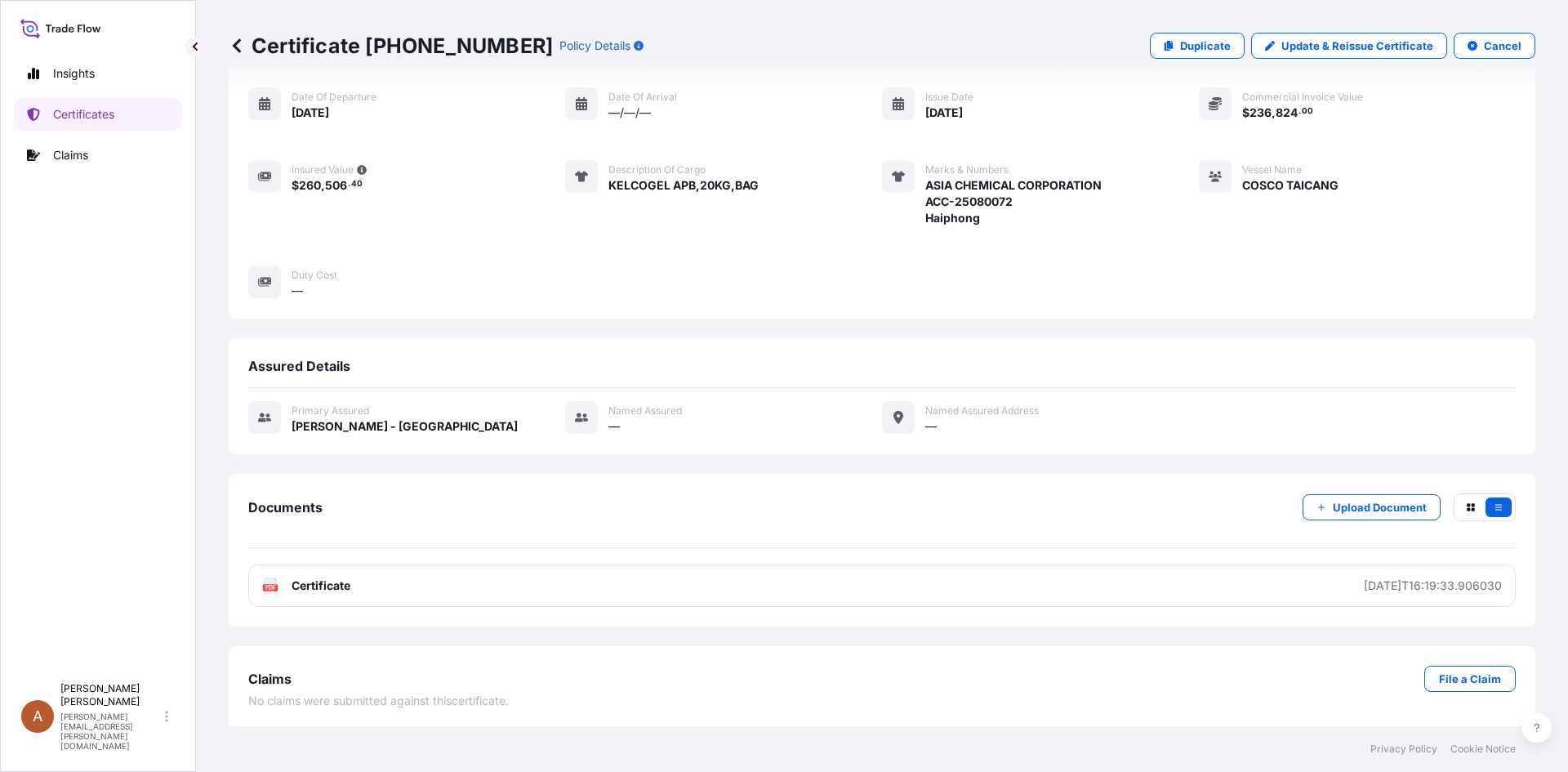
scroll to position [142, 0]
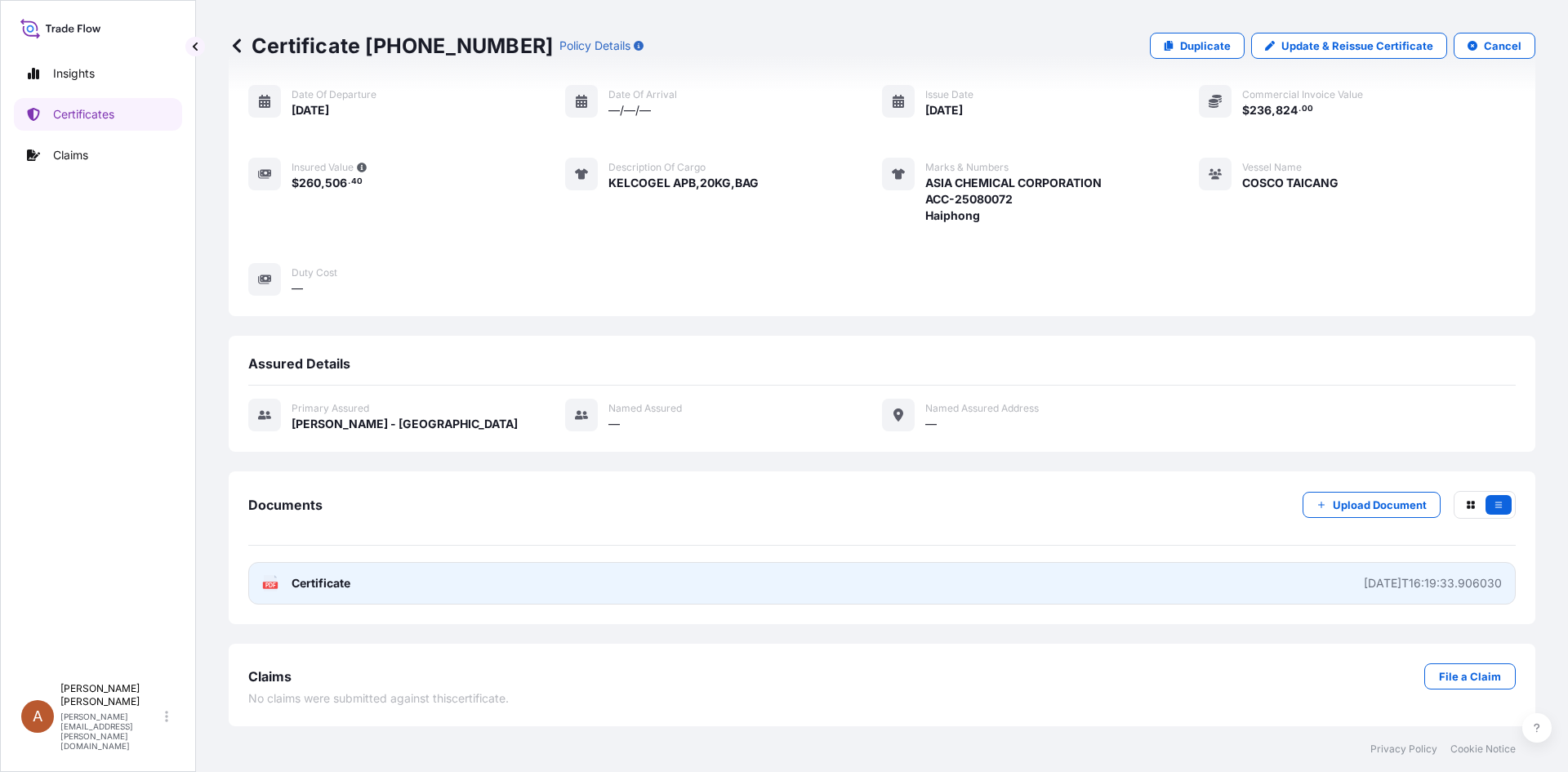
click at [314, 579] on span "Certificate" at bounding box center [321, 583] width 59 height 17
